Goal: Task Accomplishment & Management: Complete application form

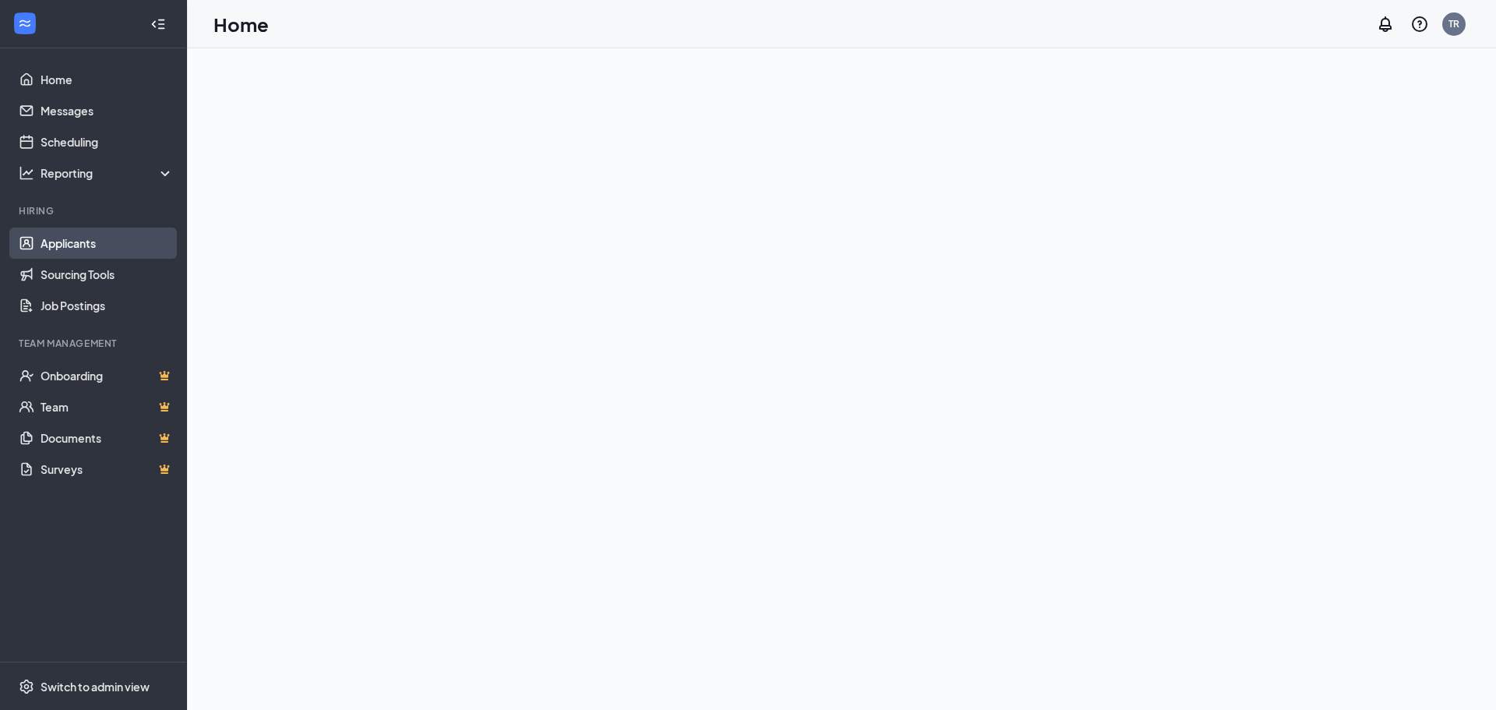
click at [71, 251] on link "Applicants" at bounding box center [107, 243] width 133 height 31
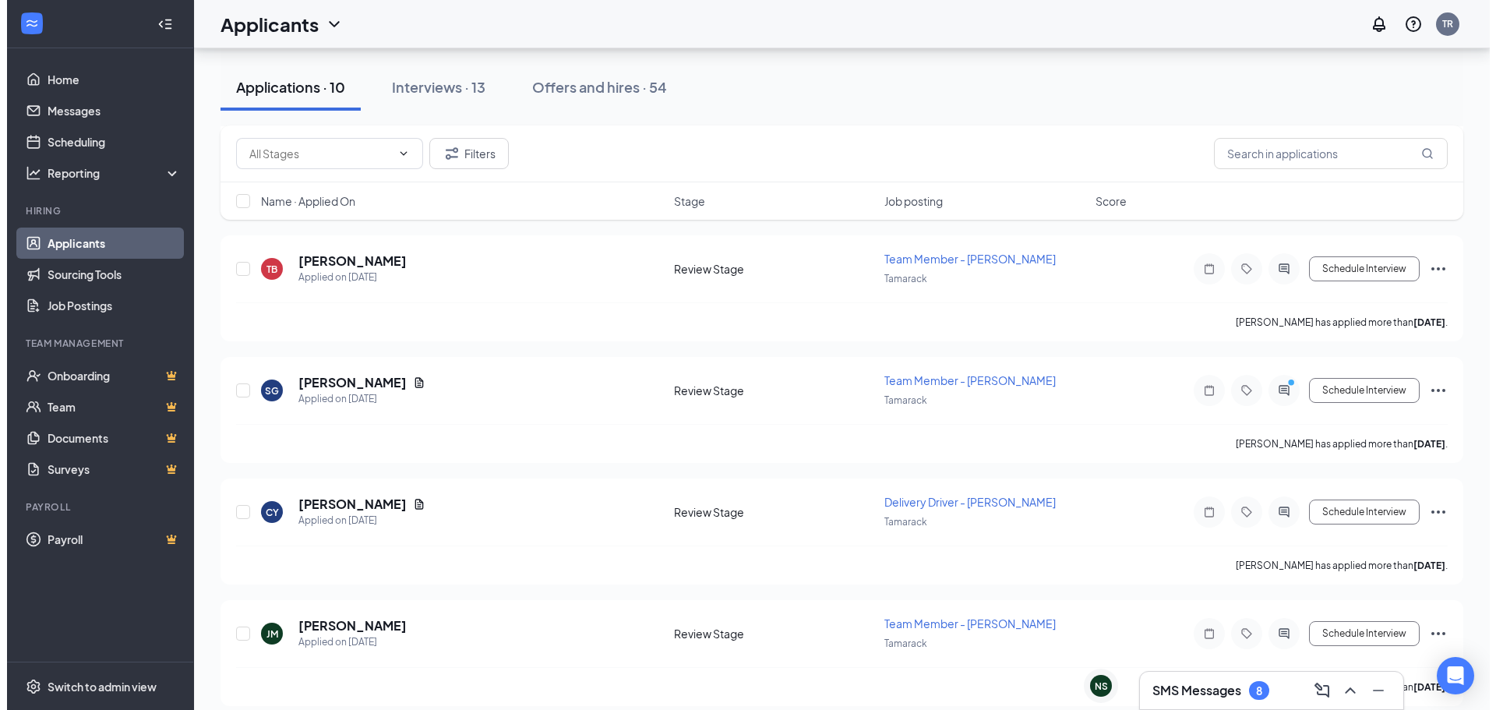
scroll to position [701, 0]
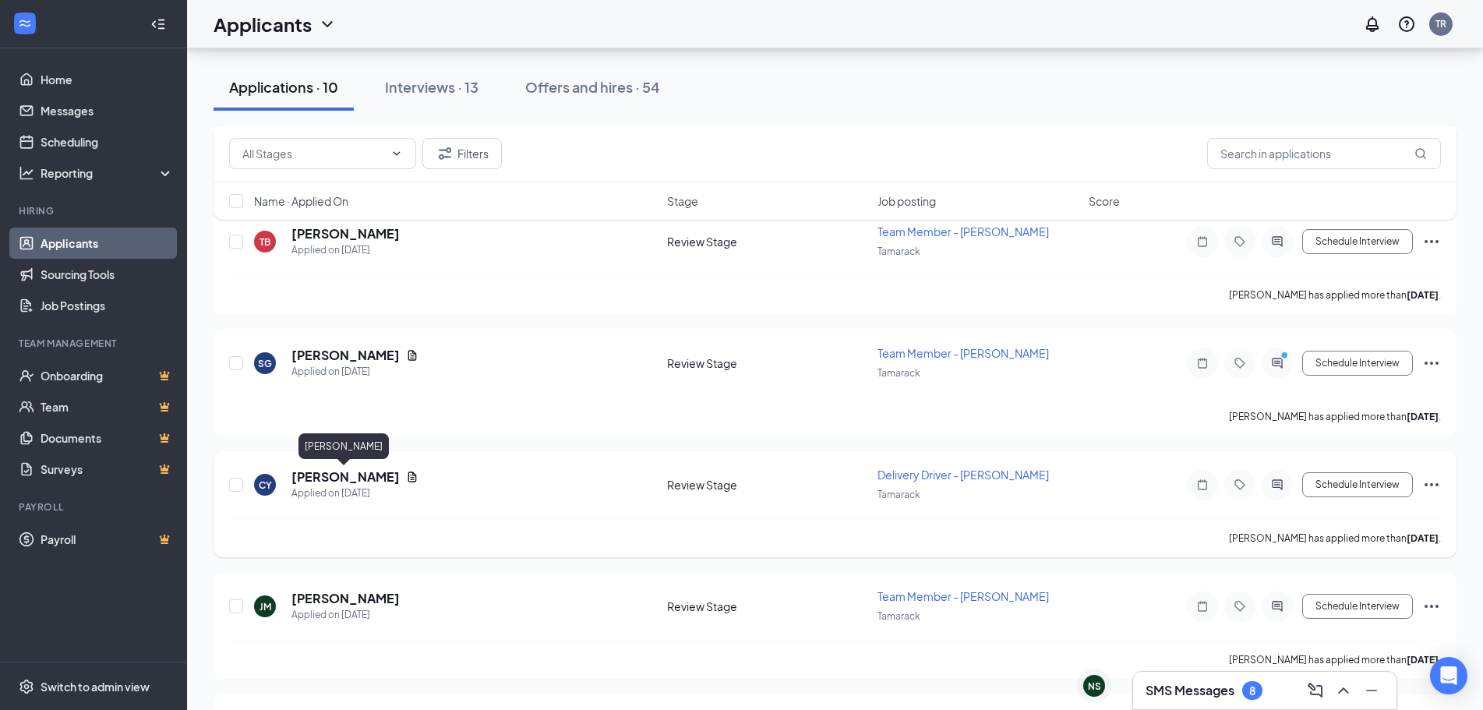
click at [325, 473] on h5 "[PERSON_NAME]" at bounding box center [345, 476] width 108 height 17
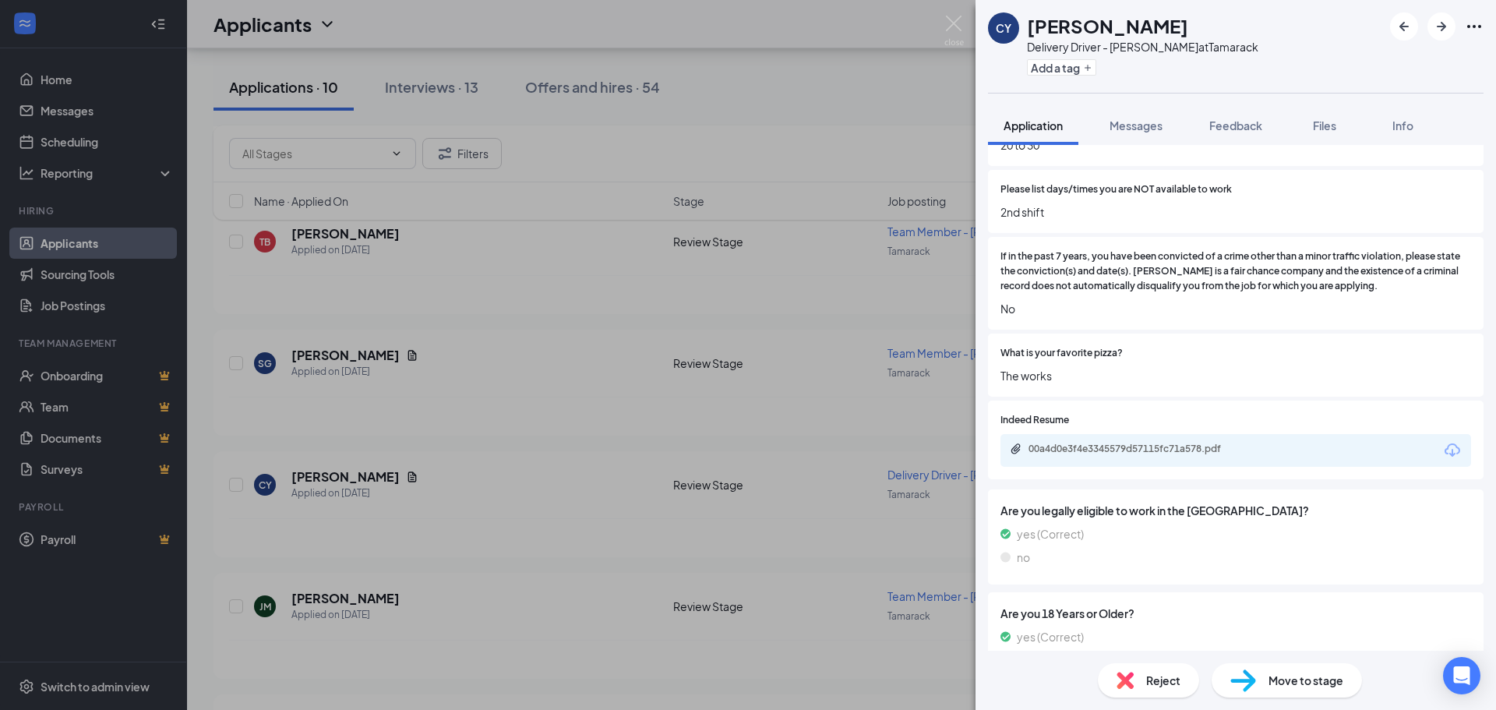
scroll to position [623, 0]
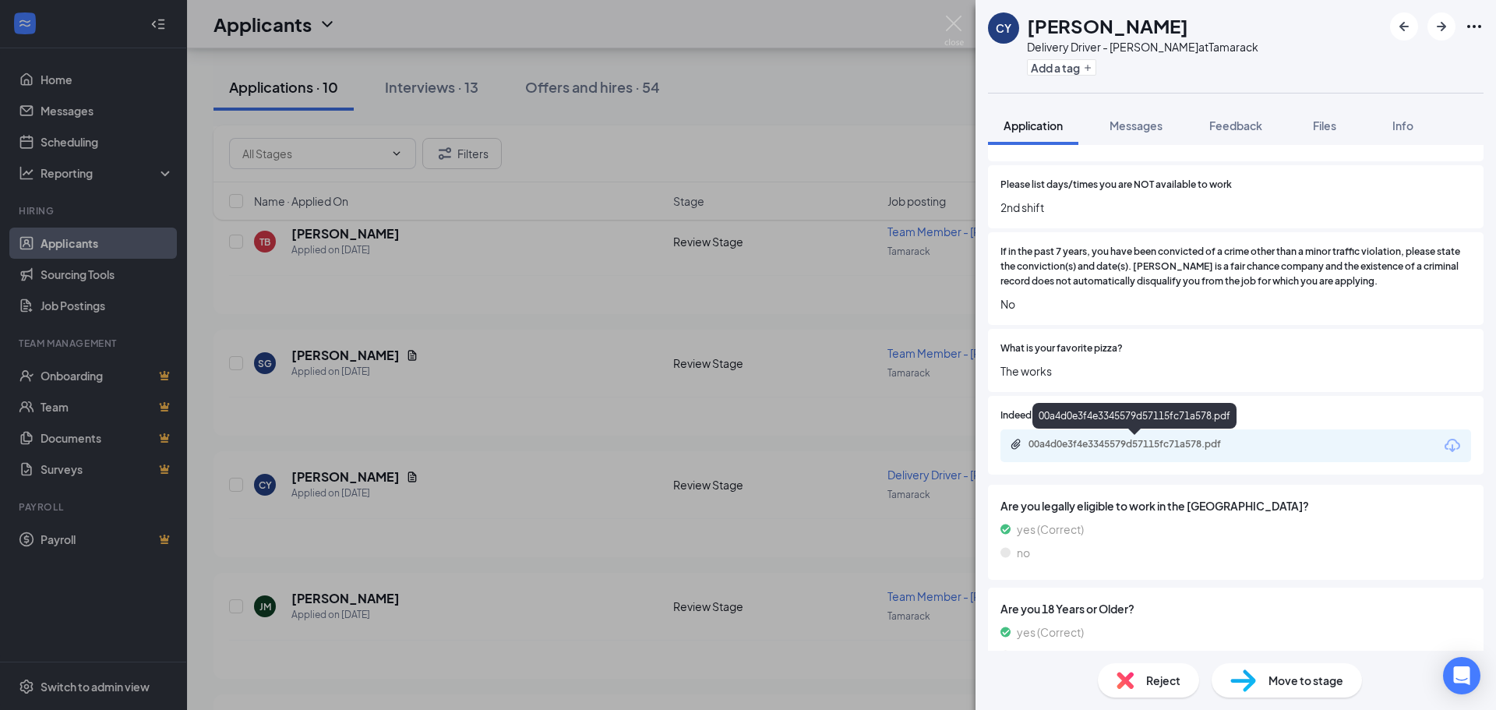
click at [1036, 443] on div "00a4d0e3f4e3345579d57115fc71a578.pdf" at bounding box center [1138, 444] width 218 height 12
click at [1294, 683] on span "Move to stage" at bounding box center [1306, 680] width 75 height 17
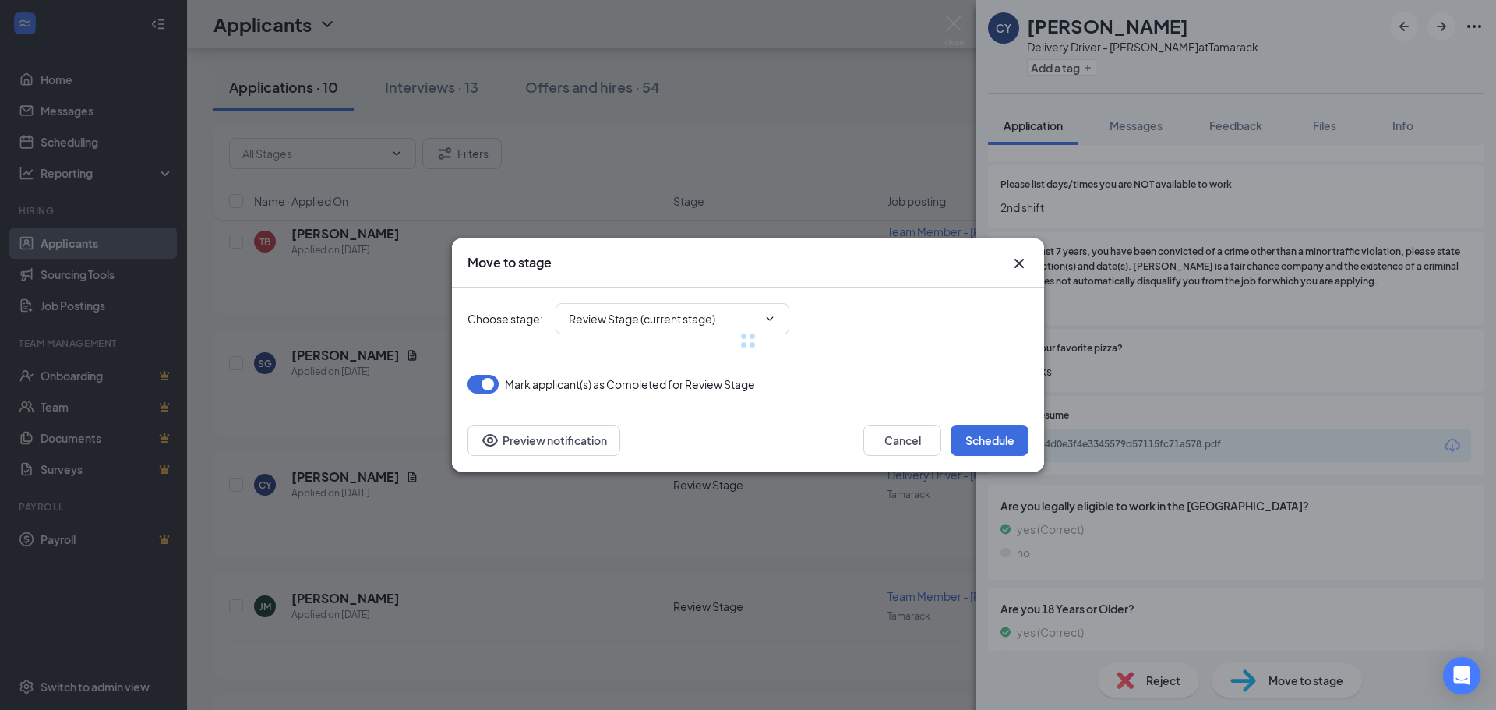
type input "Onsite Interview (next stage)"
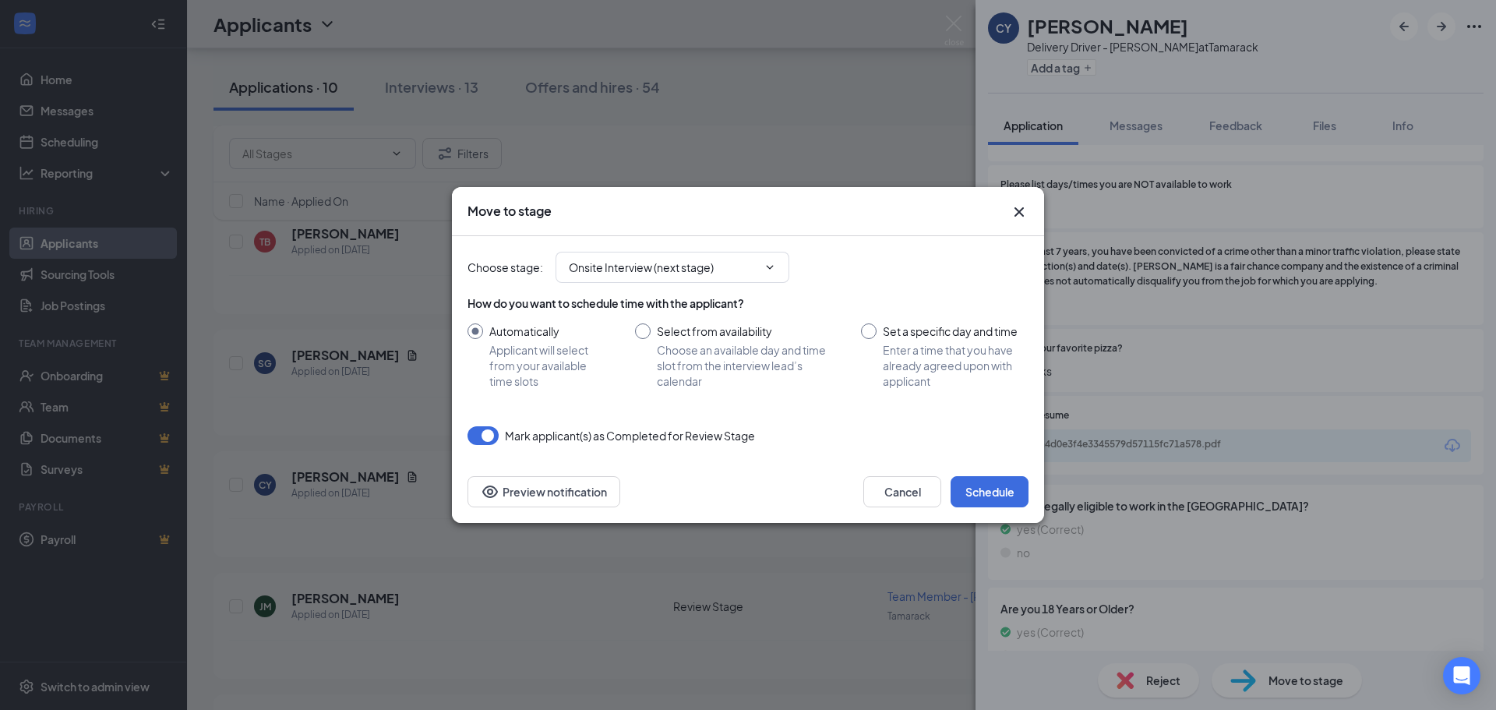
click at [870, 330] on input "Set a specific day and time Enter a time that you have already agreed upon with…" at bounding box center [945, 355] width 168 height 65
radio input "true"
radio input "false"
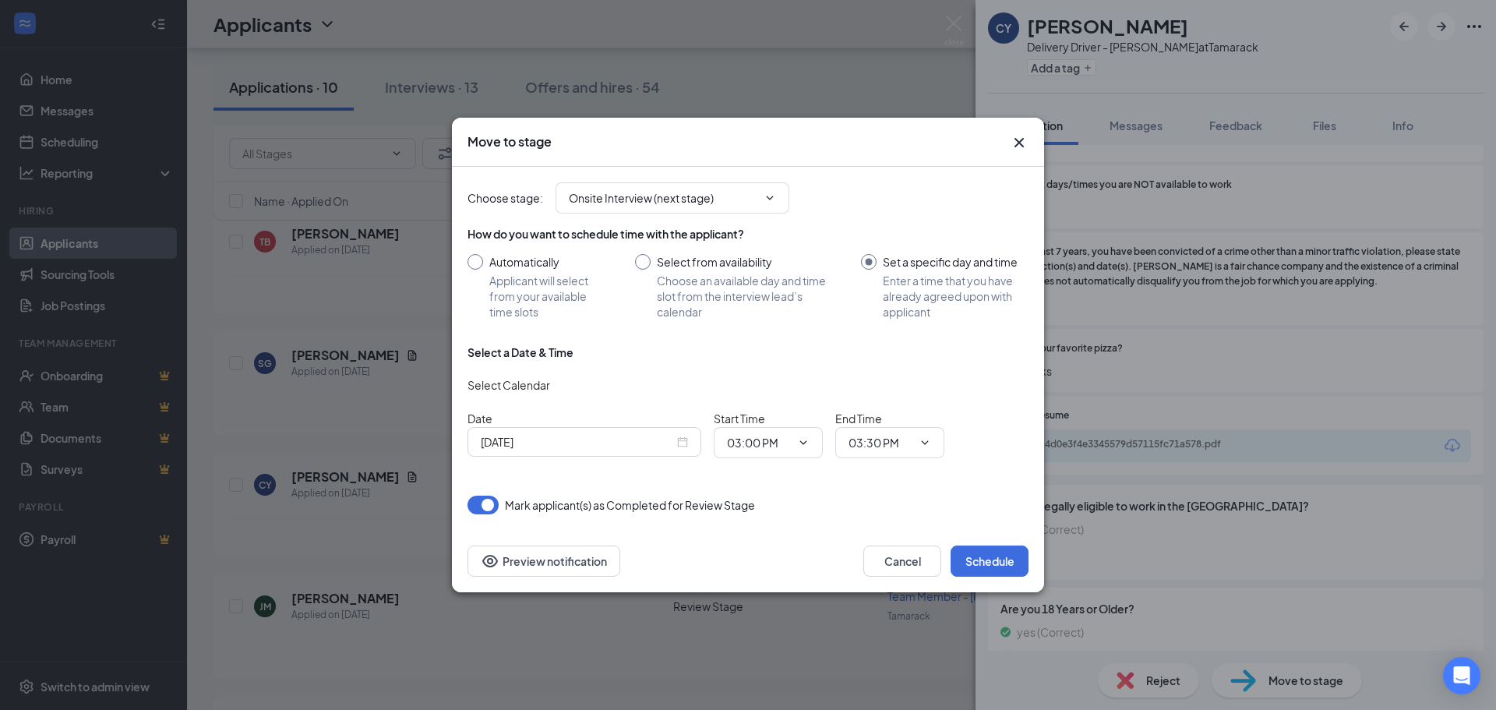
click at [678, 436] on div "[DATE]" at bounding box center [584, 441] width 207 height 17
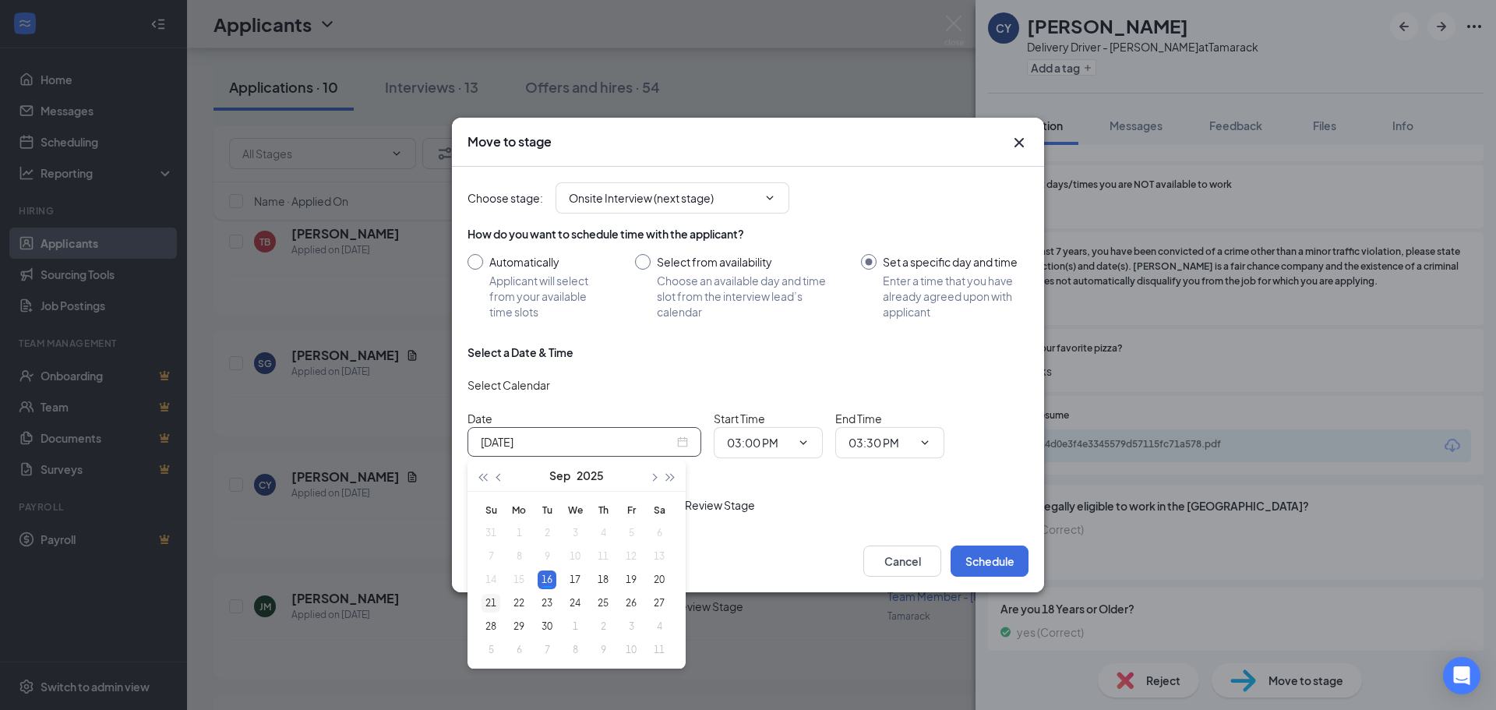
type input "[DATE]"
click at [485, 598] on div "21" at bounding box center [491, 603] width 19 height 19
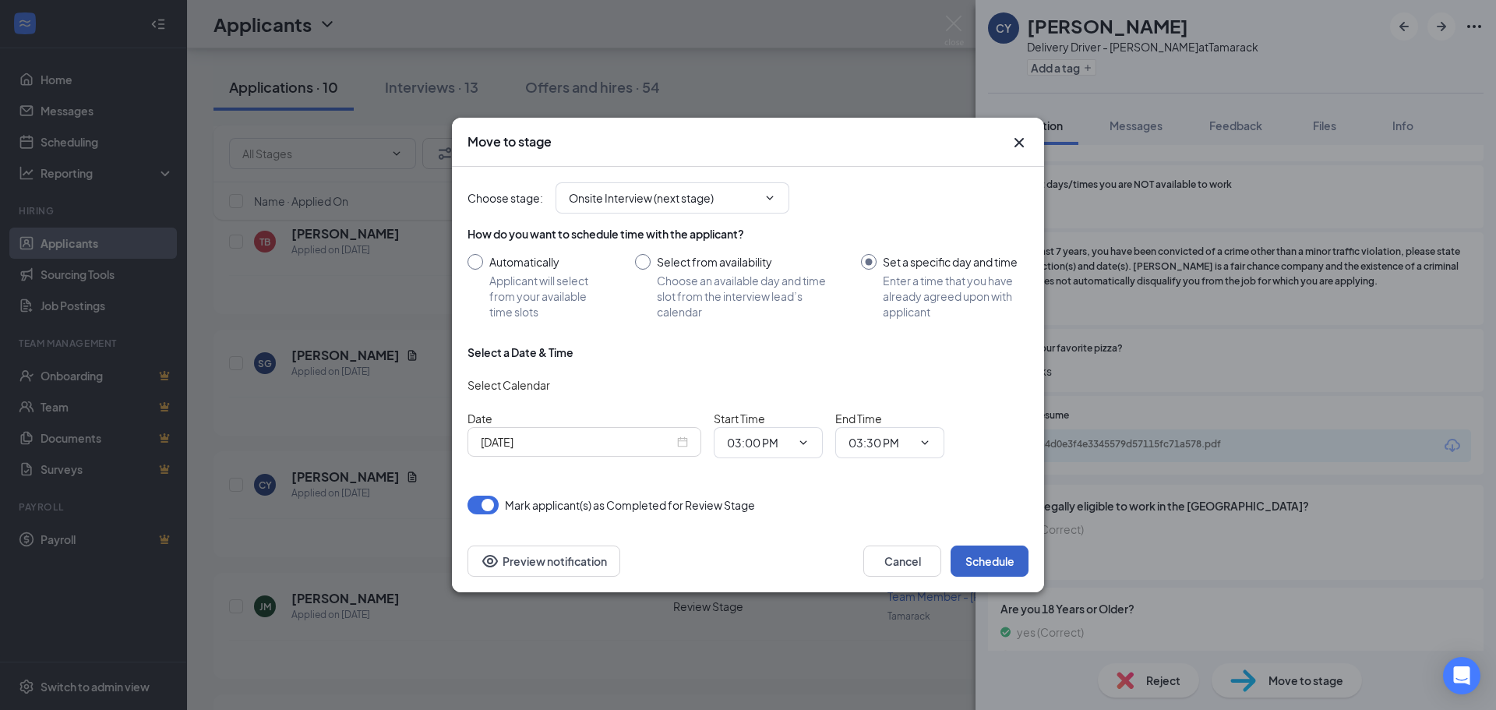
click at [1012, 560] on button "Schedule" at bounding box center [990, 560] width 78 height 31
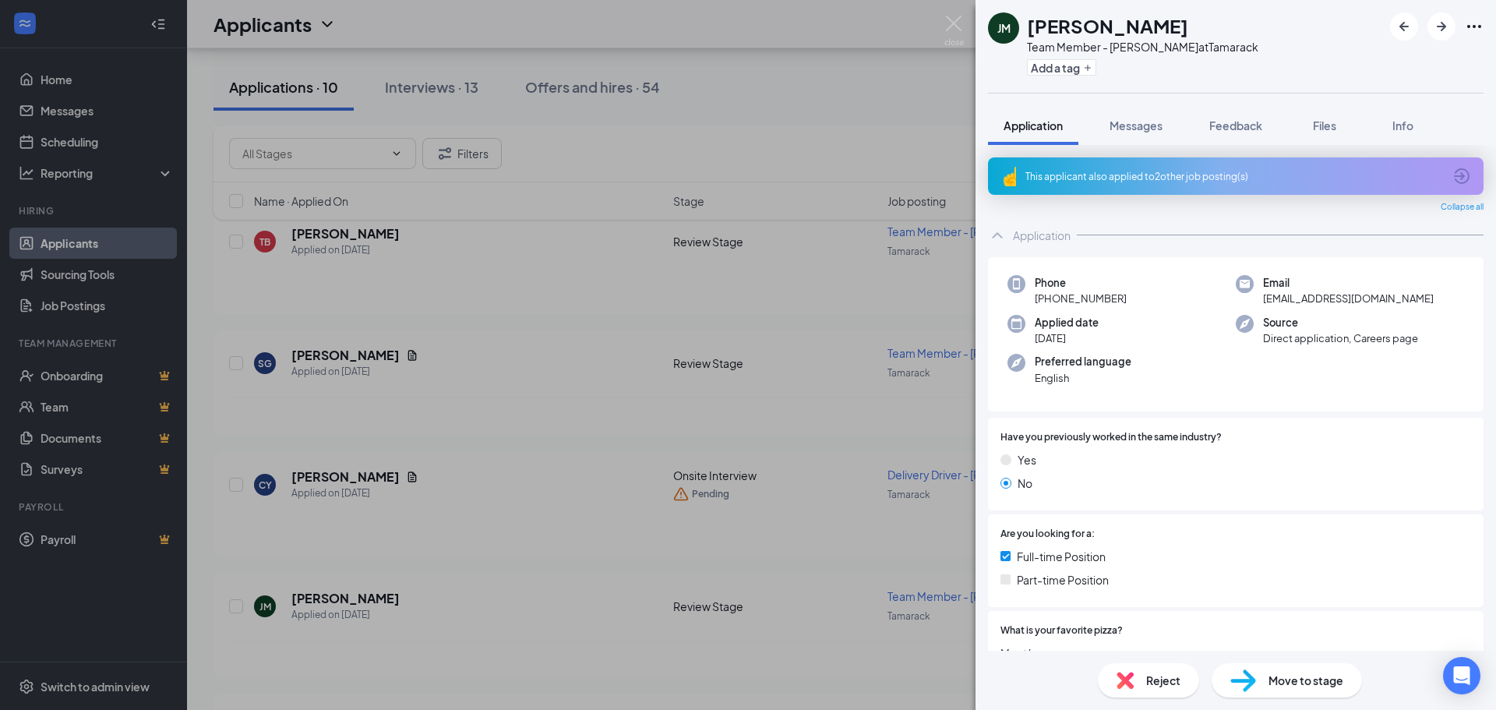
click at [510, 309] on div "[PERSON_NAME] Team Member - [PERSON_NAME] at Tamarack Add a tag Application Mes…" at bounding box center [748, 355] width 1496 height 710
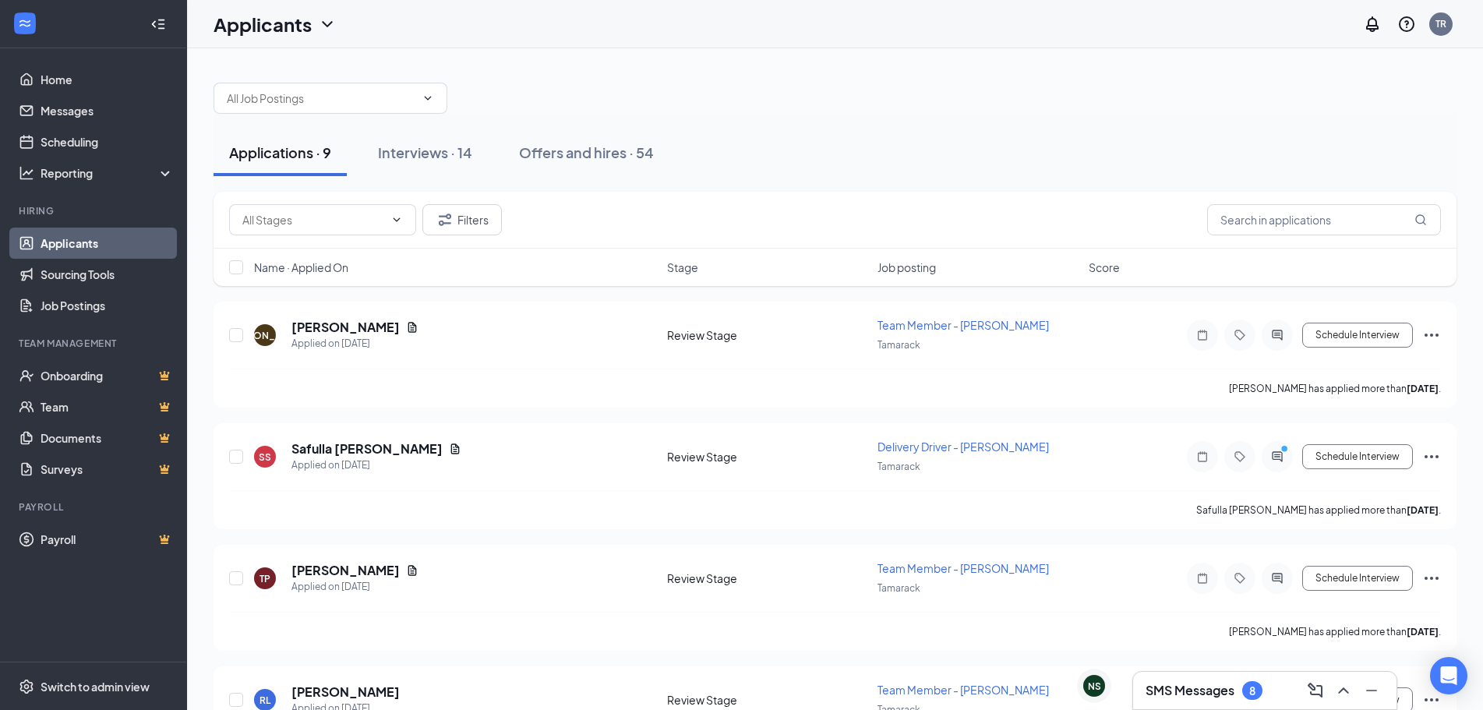
click at [882, 193] on div "Filters" at bounding box center [835, 220] width 1243 height 57
